Goal: Check status: Check status

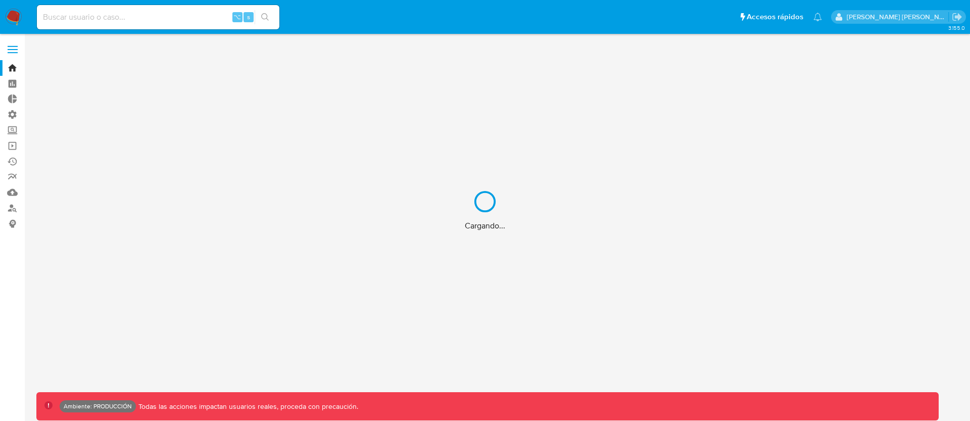
click at [102, 17] on div "Cargando..." at bounding box center [485, 210] width 970 height 421
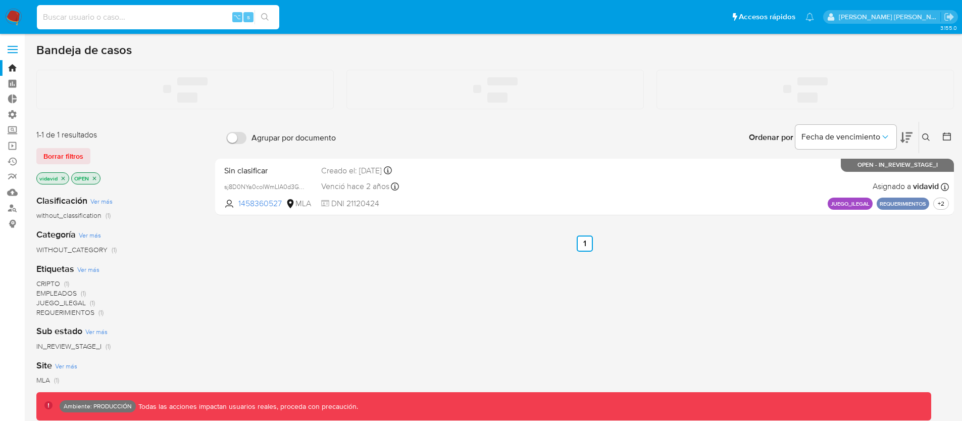
click at [132, 19] on input at bounding box center [158, 17] width 242 height 13
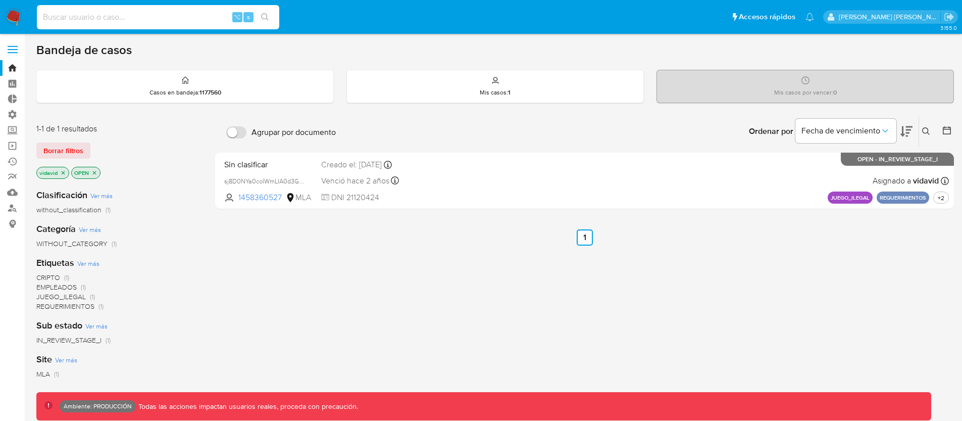
paste input "217058552"
type input "217058552"
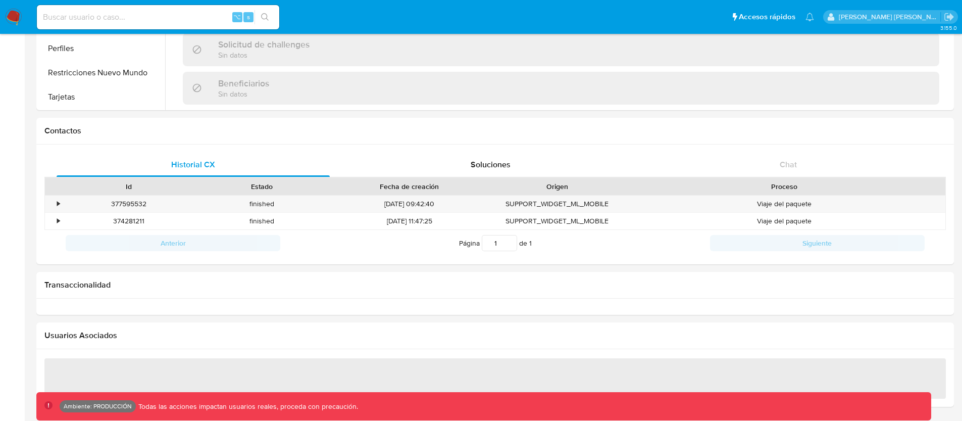
scroll to position [552, 0]
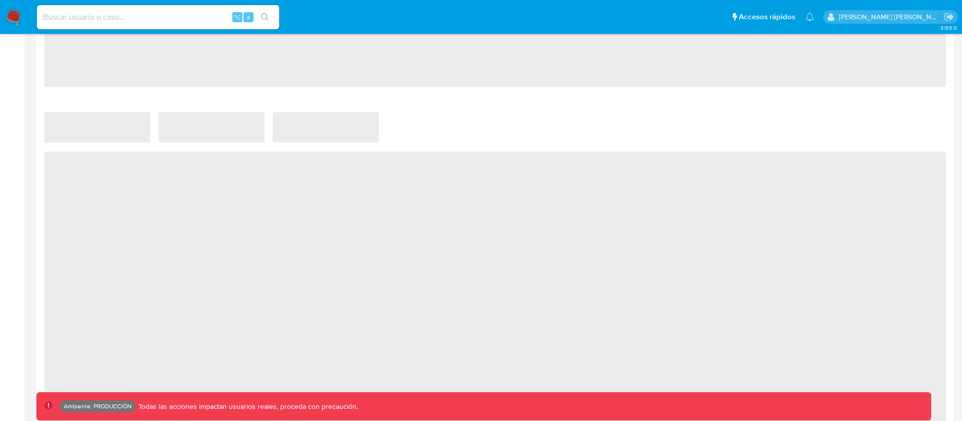
select select "10"
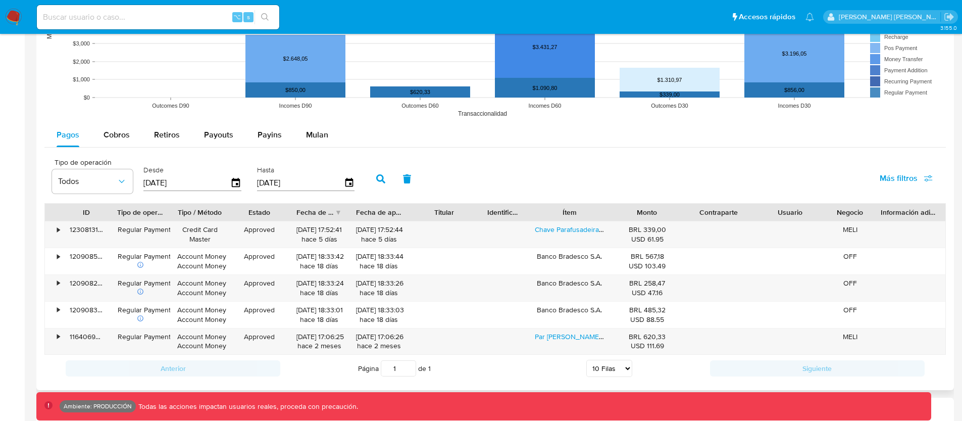
scroll to position [820, 0]
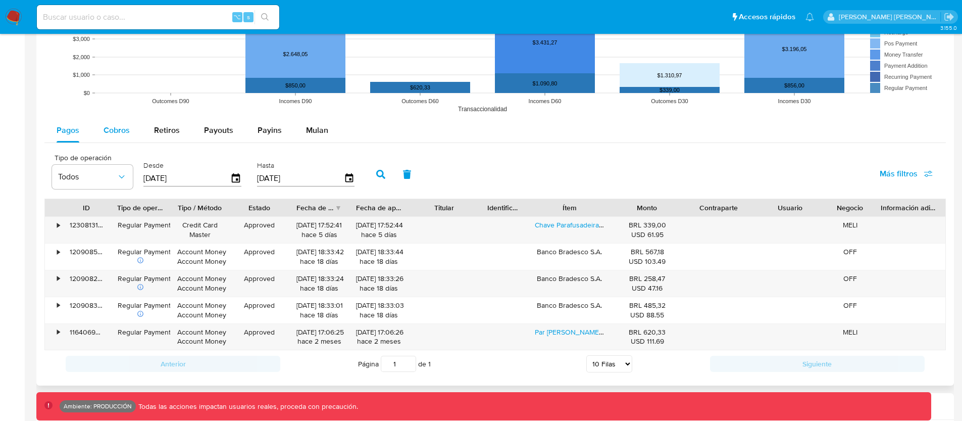
click at [119, 126] on span "Cobros" at bounding box center [117, 130] width 26 height 12
select select "10"
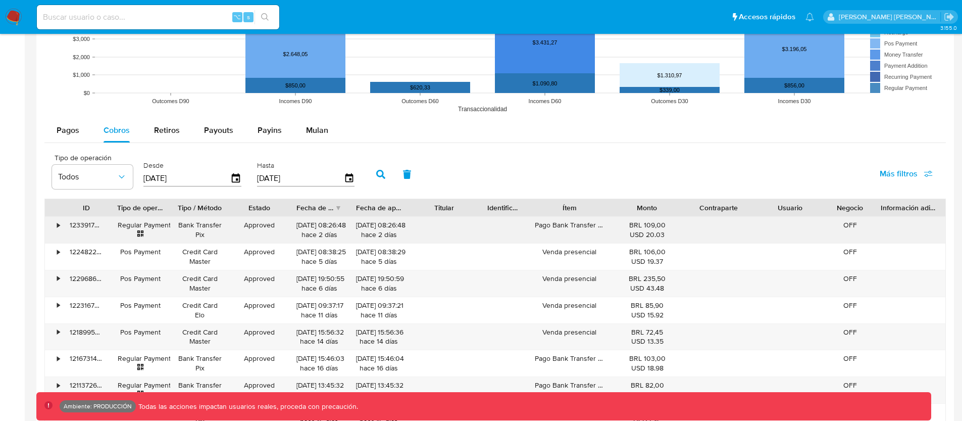
click at [57, 224] on div "•" at bounding box center [58, 225] width 3 height 10
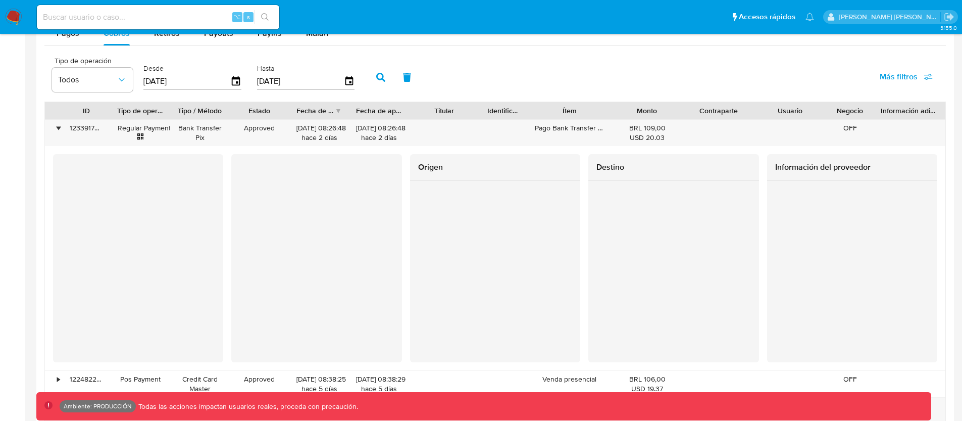
scroll to position [917, 0]
click at [85, 135] on div "123391729918" at bounding box center [87, 132] width 48 height 26
click at [57, 128] on div "•" at bounding box center [58, 128] width 3 height 10
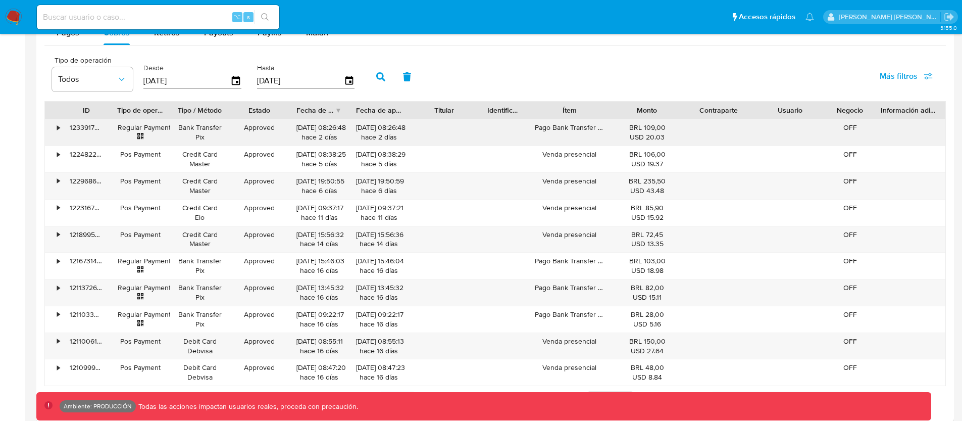
click at [61, 131] on div "•" at bounding box center [54, 132] width 18 height 26
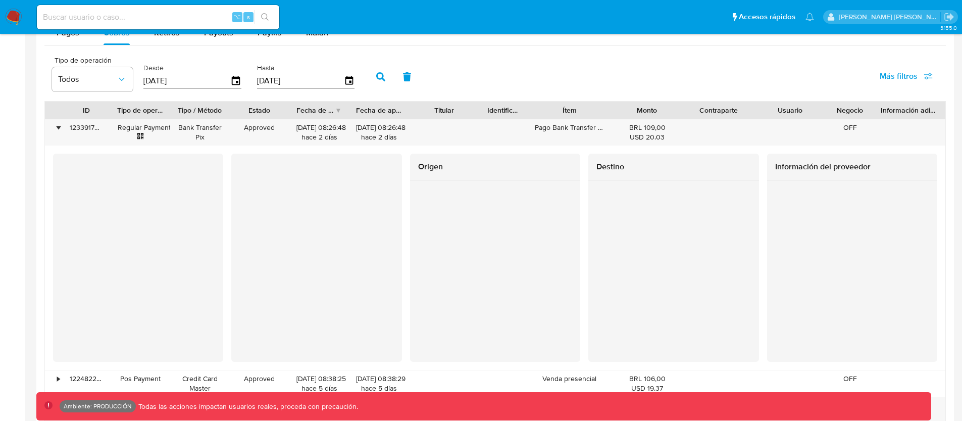
click at [156, 152] on div "Origen Destino Información del proveedor" at bounding box center [495, 257] width 901 height 224
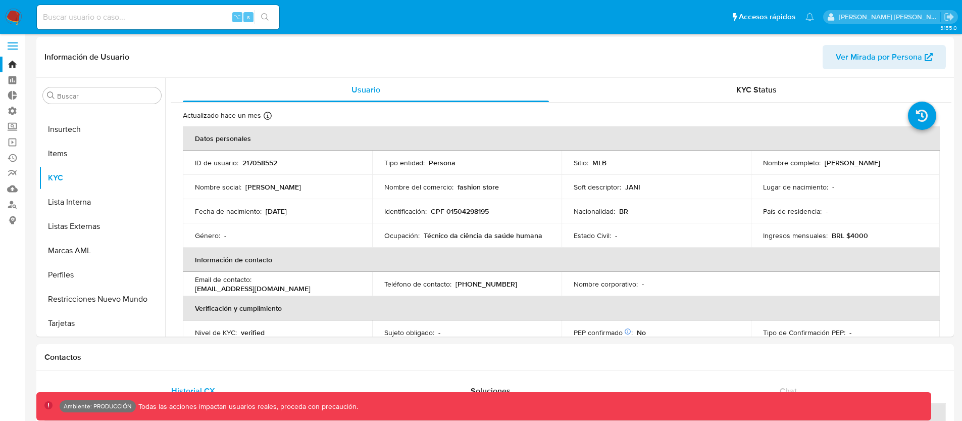
scroll to position [0, 0]
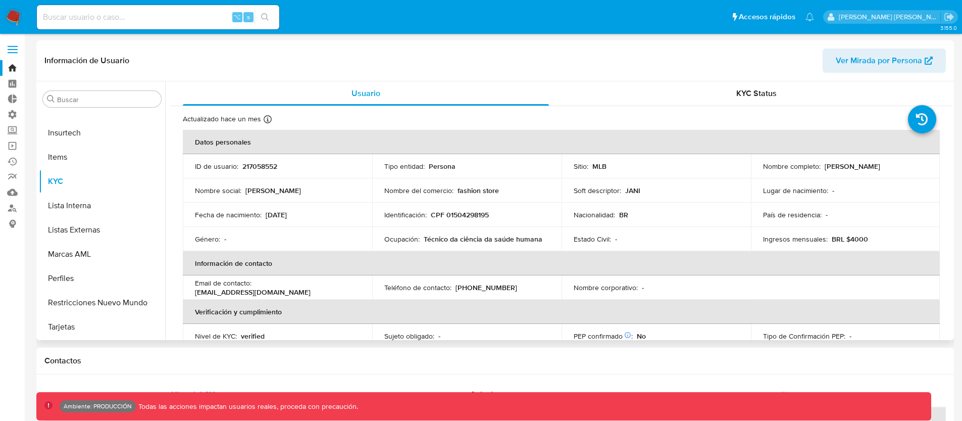
click at [221, 60] on header "Información de Usuario Ver Mirada por Persona" at bounding box center [495, 60] width 902 height 24
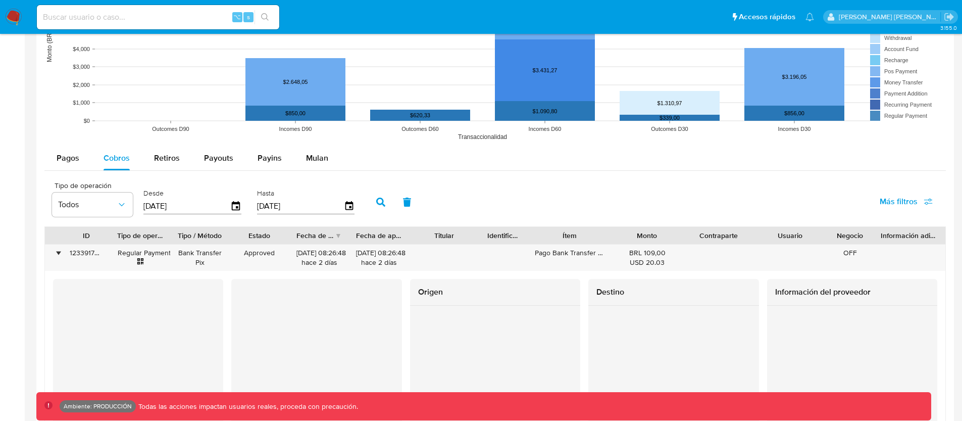
scroll to position [794, 0]
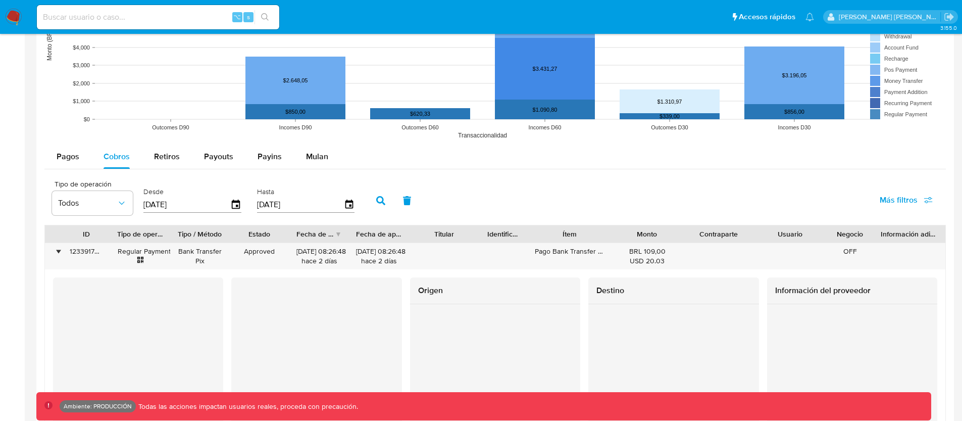
click at [468, 206] on div "Tipo de operación Todos Desde [DATE] Hasta [DATE] Más filtros" at bounding box center [495, 199] width 902 height 51
click at [36, 152] on div at bounding box center [495, 252] width 918 height 1035
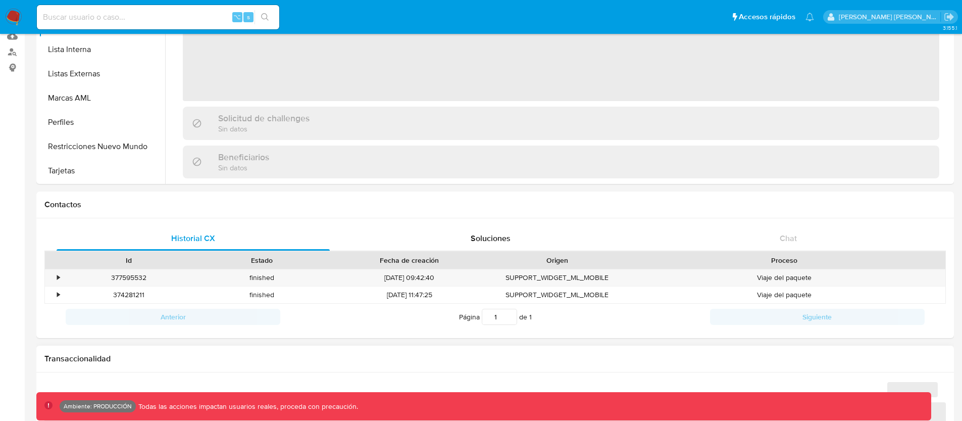
scroll to position [429, 0]
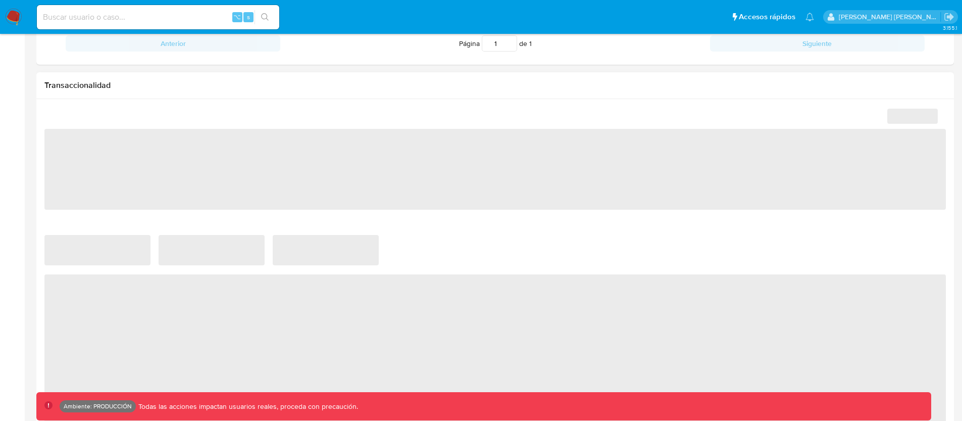
select select "10"
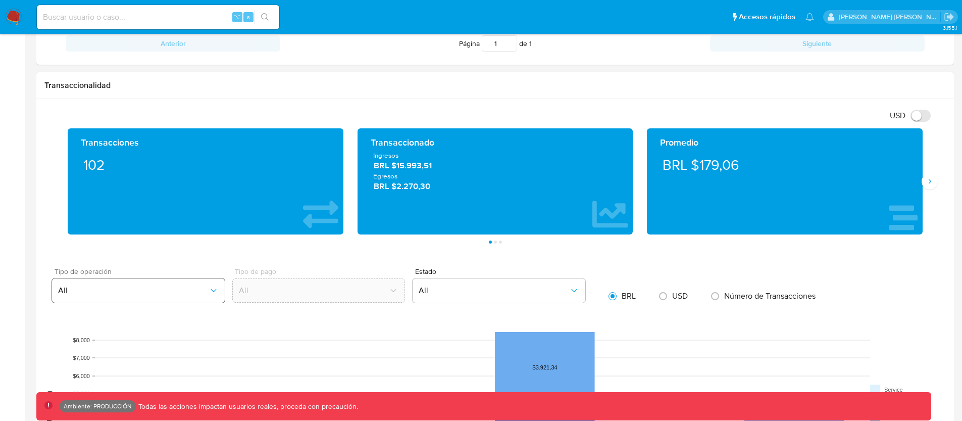
scroll to position [722, 0]
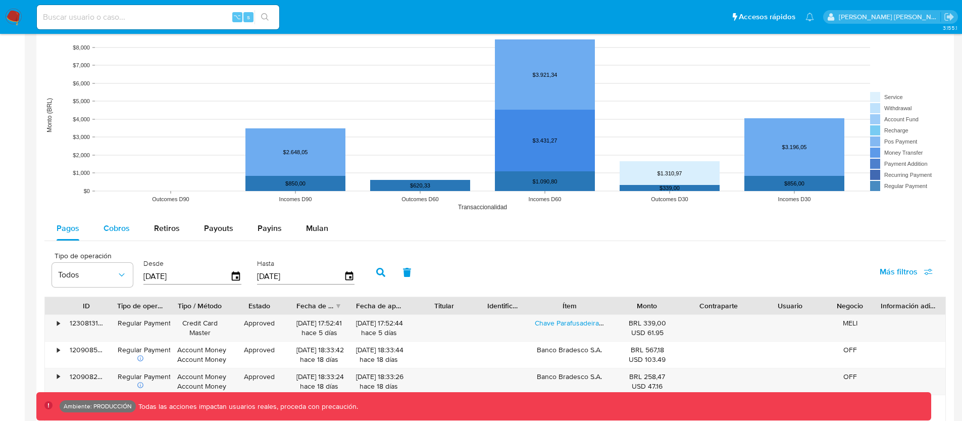
click at [133, 232] on button "Cobros" at bounding box center [116, 228] width 51 height 24
select select "10"
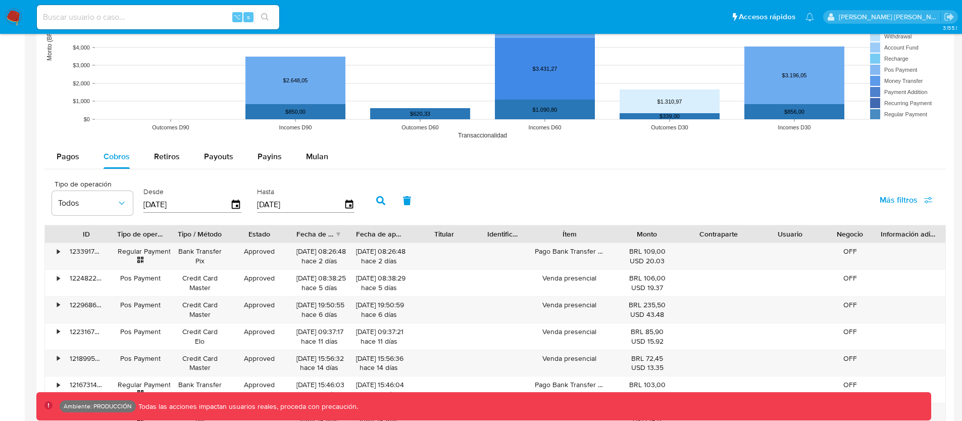
scroll to position [887, 0]
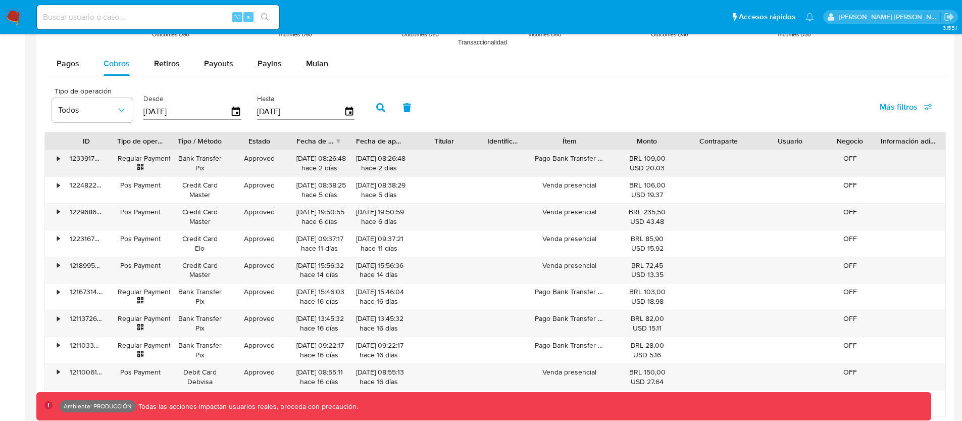
click at [68, 162] on div "123391729918" at bounding box center [87, 163] width 48 height 26
click at [59, 159] on div "•" at bounding box center [58, 159] width 3 height 10
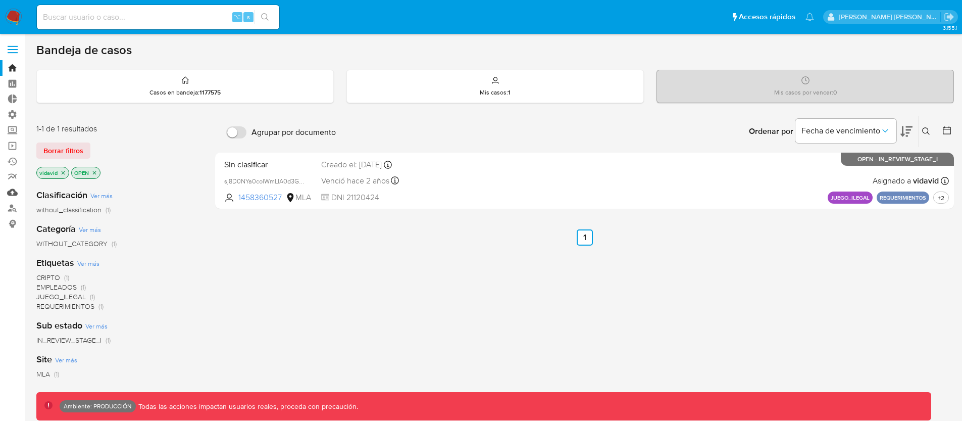
click at [15, 191] on link "Mulan" at bounding box center [60, 192] width 120 height 16
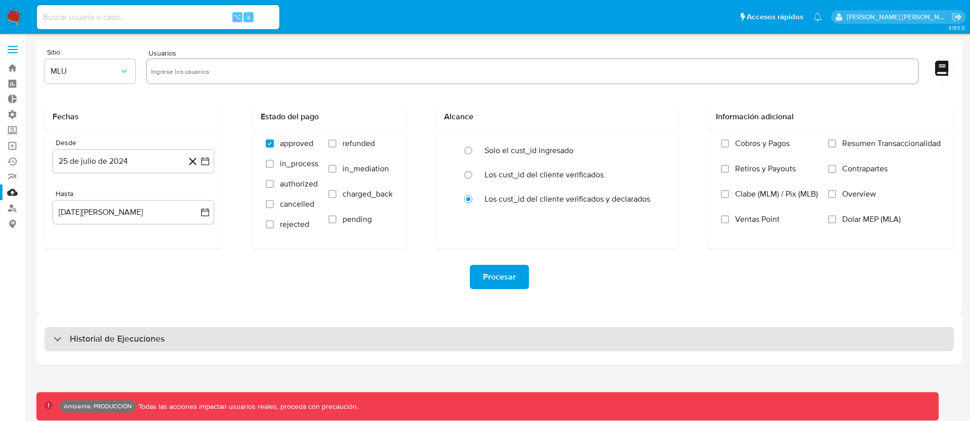
click at [157, 335] on h3 "Historial de Ejecuciones" at bounding box center [117, 339] width 95 height 12
select select "10"
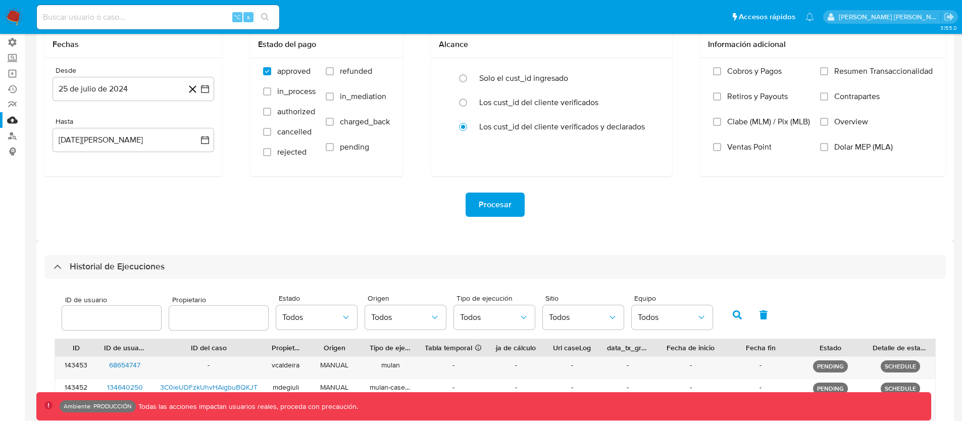
scroll to position [274, 0]
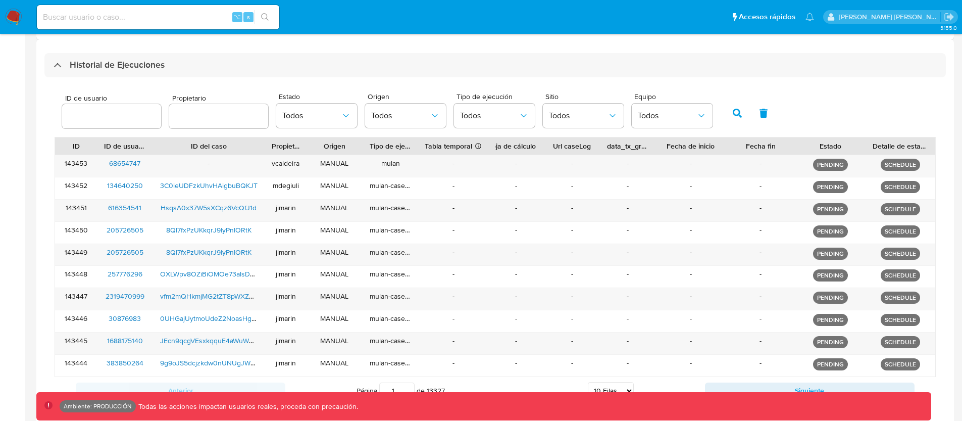
click at [589, 77] on div "ID de usuario Propietario Estado Todos Origen Todos Tipo de ejecución Todos Sit…" at bounding box center [495, 245] width 902 height 337
click at [733, 117] on icon "button" at bounding box center [737, 113] width 9 height 9
click at [38, 183] on div "Historial de Ejecuciones ID de usuario Propietario Estado Todos Origen Todos Ti…" at bounding box center [495, 233] width 918 height 388
click at [303, 116] on span "Todos" at bounding box center [311, 116] width 59 height 10
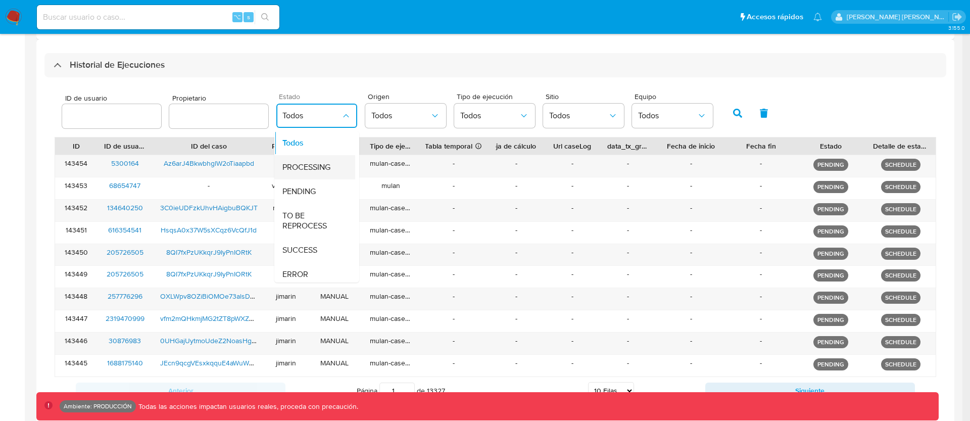
click at [305, 164] on span "PROCESSING" at bounding box center [306, 167] width 48 height 10
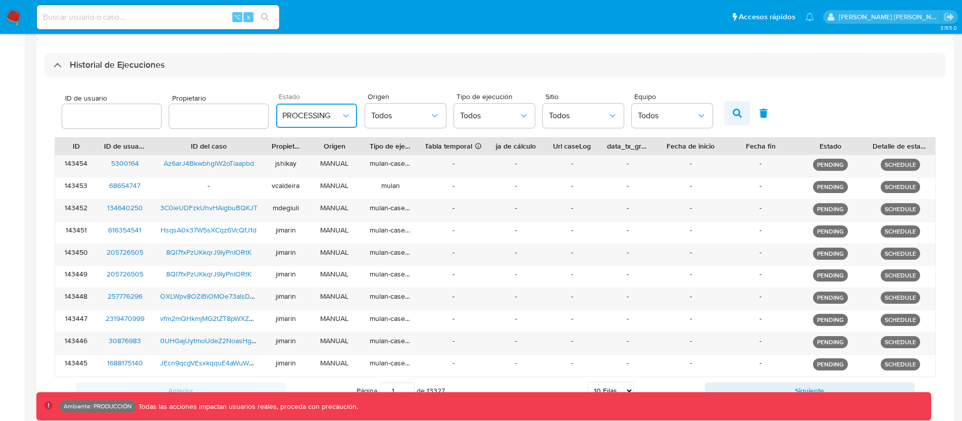
click at [739, 112] on icon "button" at bounding box center [737, 113] width 9 height 9
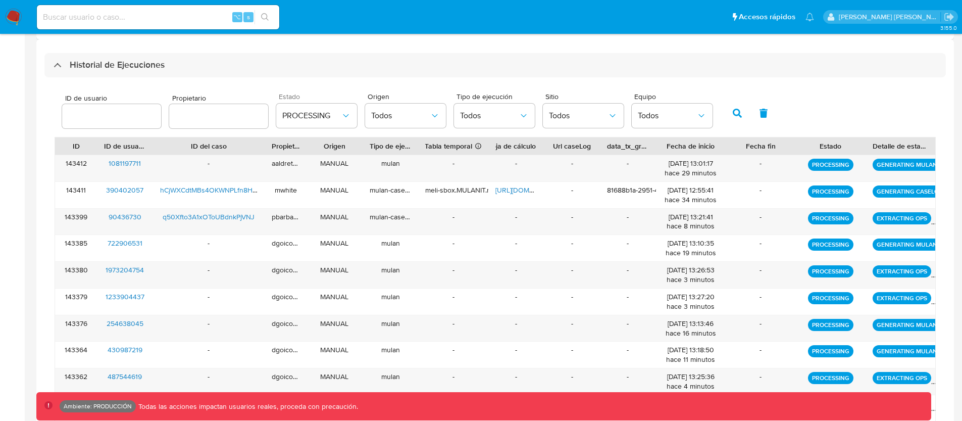
click at [833, 93] on div "ID de usuario Propietario Estado PROCESSING Origen Todos Tipo de ejecución Todo…" at bounding box center [495, 112] width 881 height 50
click at [493, 116] on span "Todos" at bounding box center [489, 116] width 59 height 10
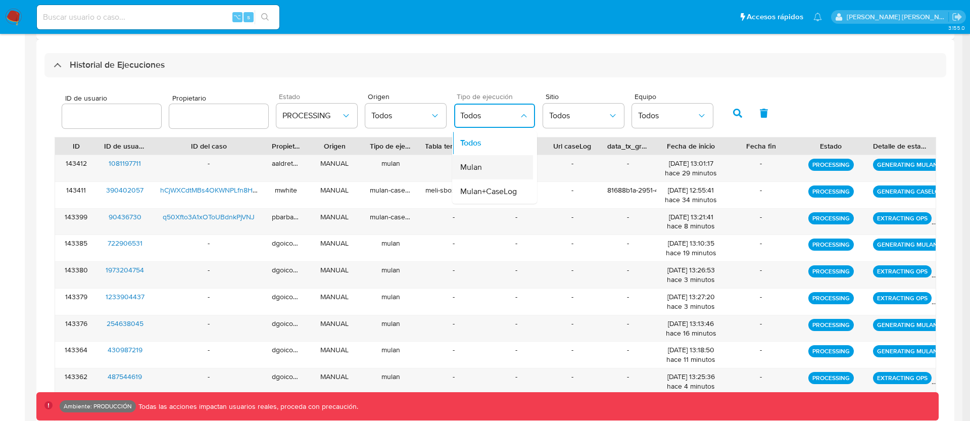
click at [480, 164] on div "Mulan" at bounding box center [489, 167] width 59 height 24
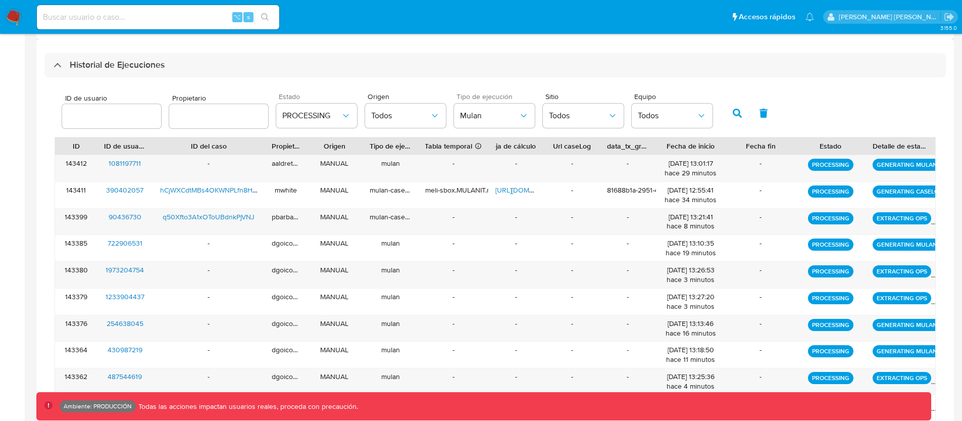
click at [429, 82] on div "ID de usuario Propietario Estado PROCESSING Origen Todos Tipo de ejecución Mula…" at bounding box center [495, 268] width 902 height 382
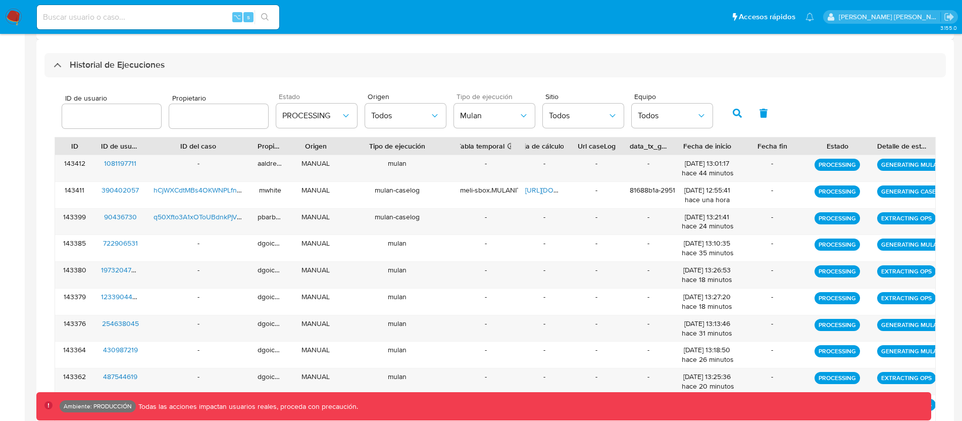
drag, startPoint x: 415, startPoint y: 147, endPoint x: 471, endPoint y: 144, distance: 55.6
click at [471, 144] on div "ID ID de usuario ID del caso Propietario Origen Tipo de ejecución Tabla tempora…" at bounding box center [495, 145] width 880 height 17
drag, startPoint x: 369, startPoint y: 146, endPoint x: 395, endPoint y: 145, distance: 25.3
click at [394, 145] on div "Tipo de ejecución" at bounding box center [397, 146] width 97 height 10
drag, startPoint x: 426, startPoint y: 146, endPoint x: 407, endPoint y: 147, distance: 19.2
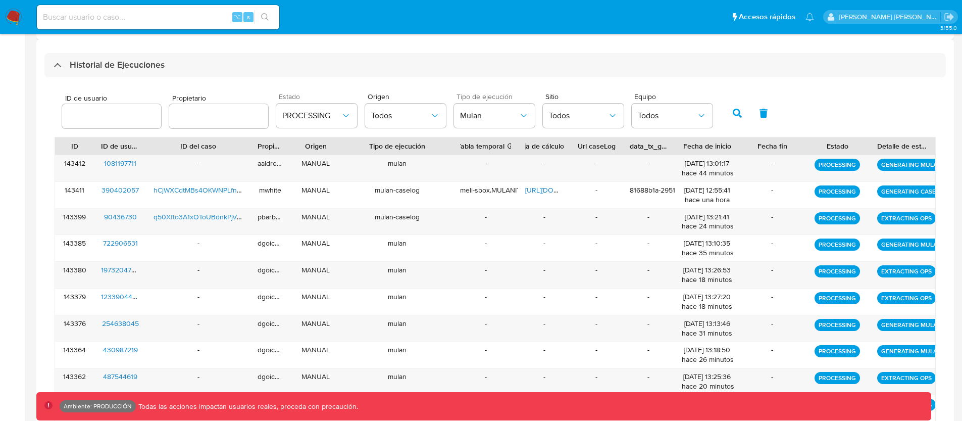
click at [407, 147] on div "Tipo de ejecución" at bounding box center [397, 146] width 97 height 10
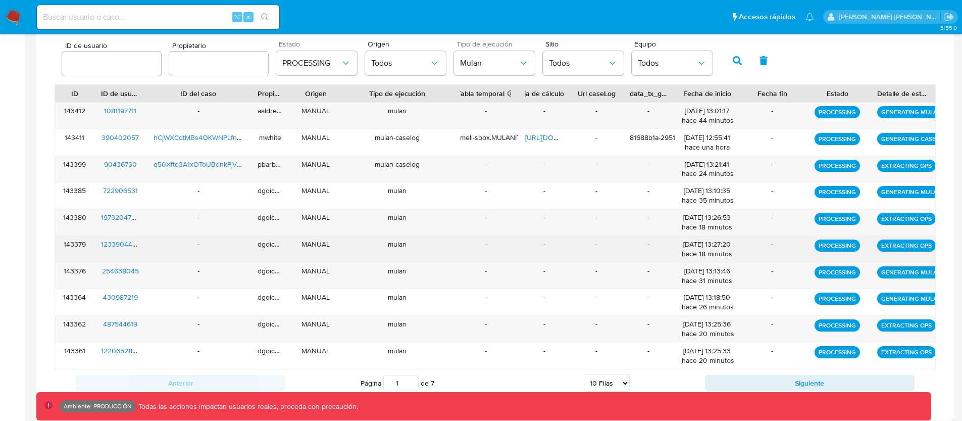
scroll to position [332, 0]
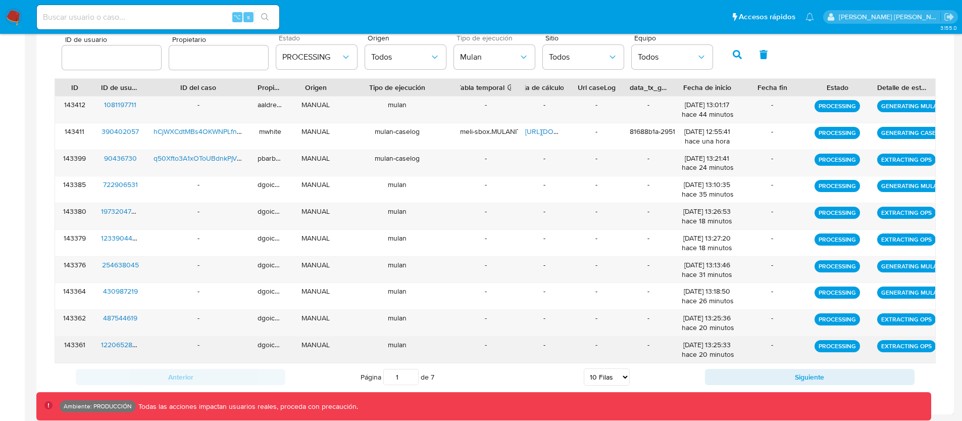
click at [79, 347] on div "143361" at bounding box center [74, 349] width 39 height 26
click at [79, 353] on div "143361" at bounding box center [74, 349] width 39 height 26
click at [74, 342] on div "143361" at bounding box center [74, 349] width 39 height 26
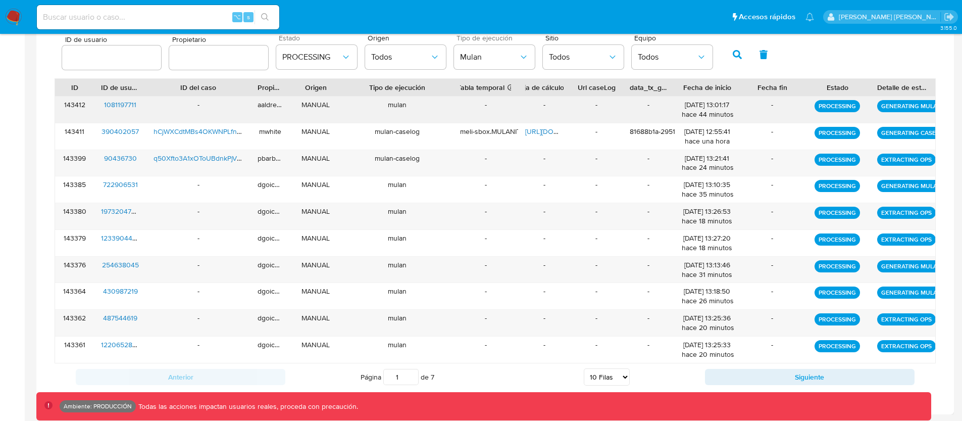
click at [76, 103] on div "143412" at bounding box center [74, 109] width 39 height 26
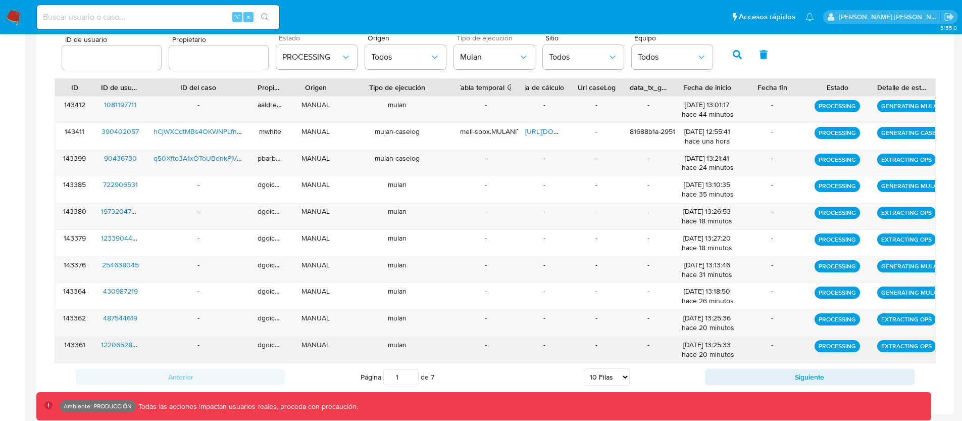
click at [80, 342] on div "143361" at bounding box center [74, 349] width 39 height 26
click at [63, 347] on div "143361" at bounding box center [74, 349] width 39 height 26
drag, startPoint x: 63, startPoint y: 344, endPoint x: 86, endPoint y: 344, distance: 23.7
click at [86, 344] on div "143361" at bounding box center [74, 349] width 39 height 26
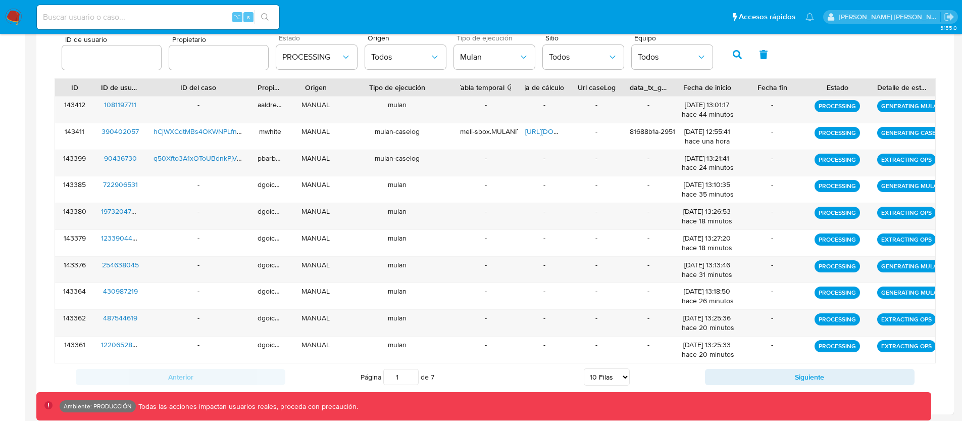
click at [650, 376] on div "Página 1 de 7 5 Filas 10 Filas 20 Filas 25 Filas 50 Filas 100 Filas" at bounding box center [495, 377] width 420 height 20
